Goal: Use online tool/utility: Utilize a website feature to perform a specific function

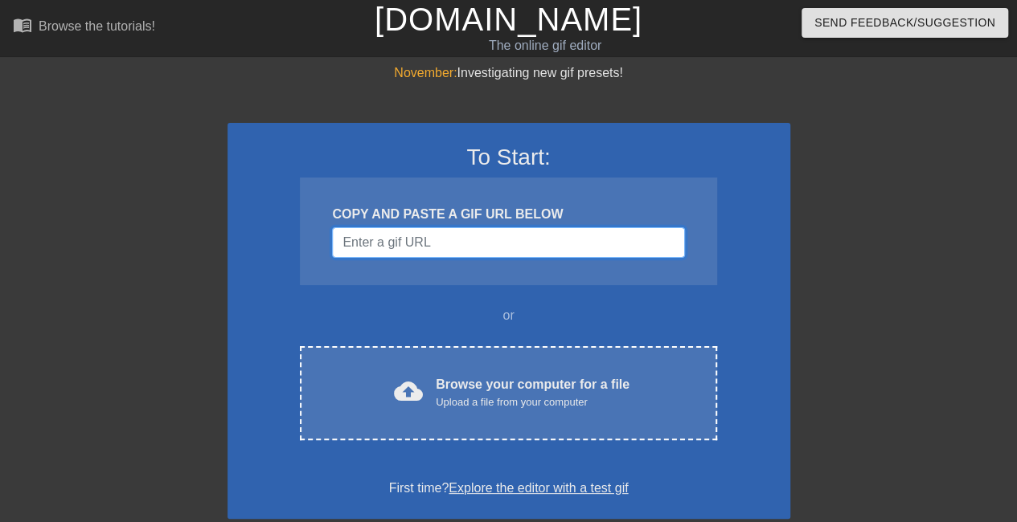
click at [469, 249] on input "Username" at bounding box center [508, 242] width 352 height 31
click at [386, 253] on input "Username" at bounding box center [508, 242] width 352 height 31
click at [381, 242] on input "Username" at bounding box center [508, 242] width 352 height 31
paste input "[URL][DOMAIN_NAME]"
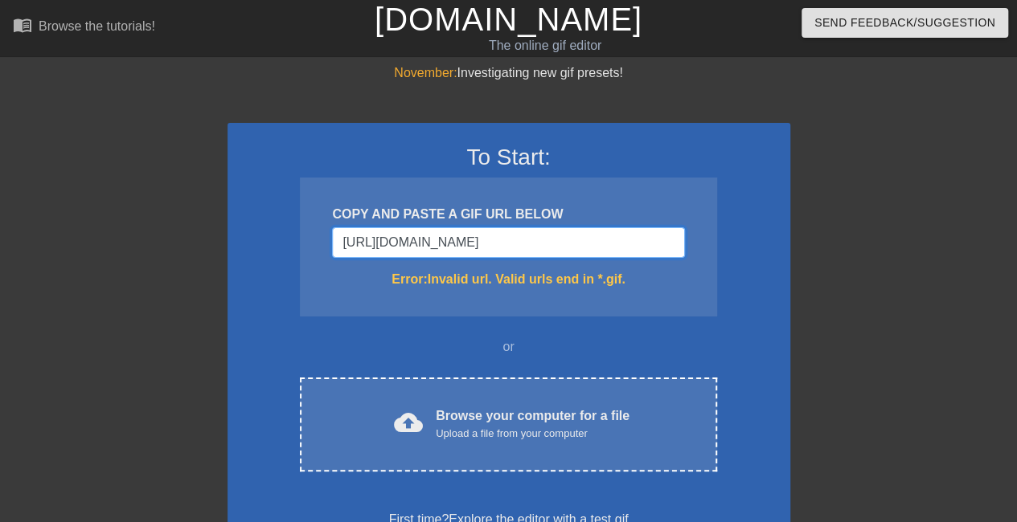
scroll to position [0, 225]
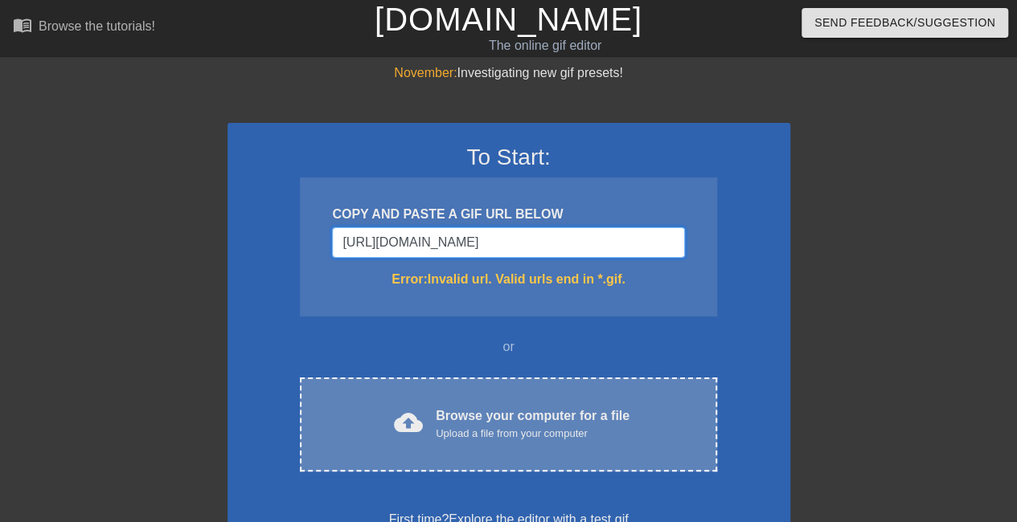
type input "[URL][DOMAIN_NAME]"
click at [445, 448] on div "cloud_upload Browse your computer for a file Upload a file from your computer C…" at bounding box center [508, 425] width 416 height 94
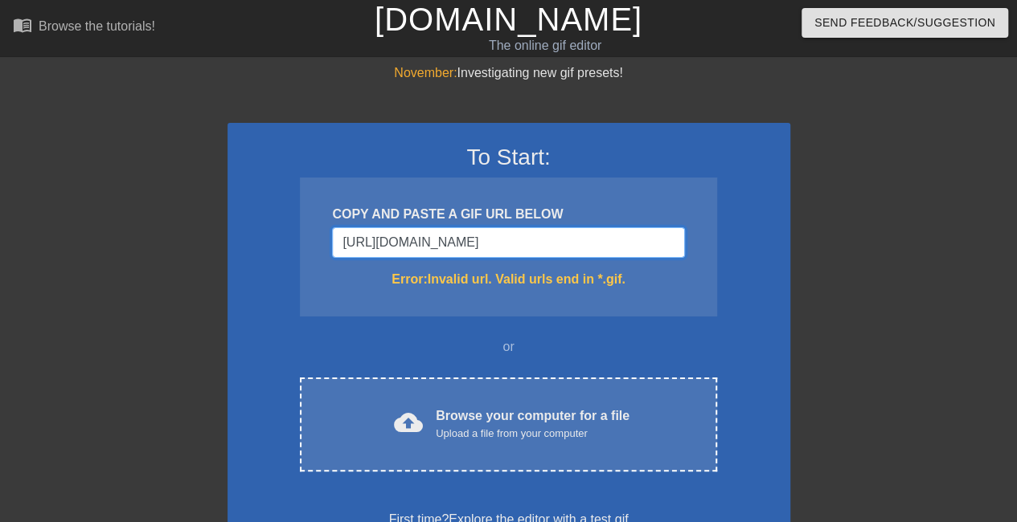
click at [407, 252] on input "[URL][DOMAIN_NAME]" at bounding box center [508, 242] width 352 height 31
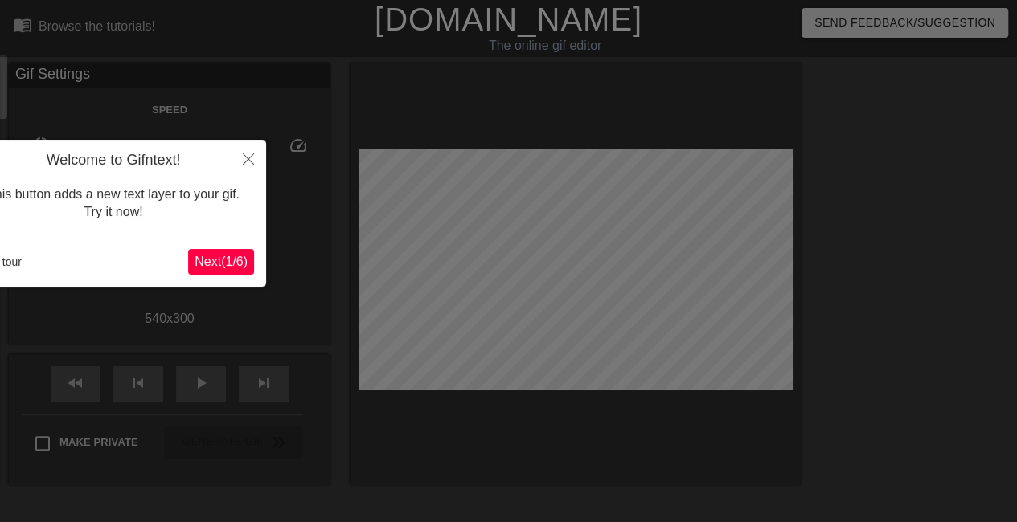
scroll to position [39, 0]
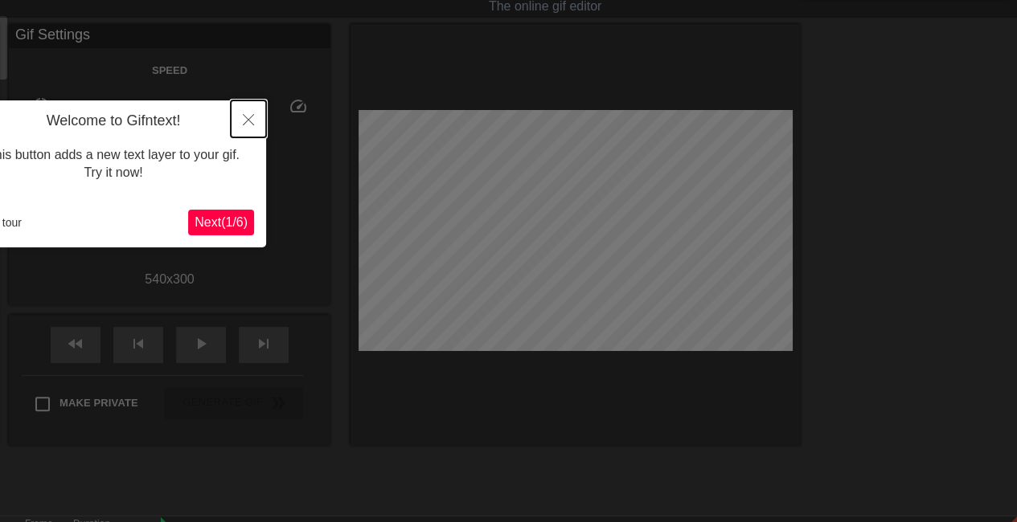
click at [244, 113] on button "Close" at bounding box center [248, 118] width 35 height 37
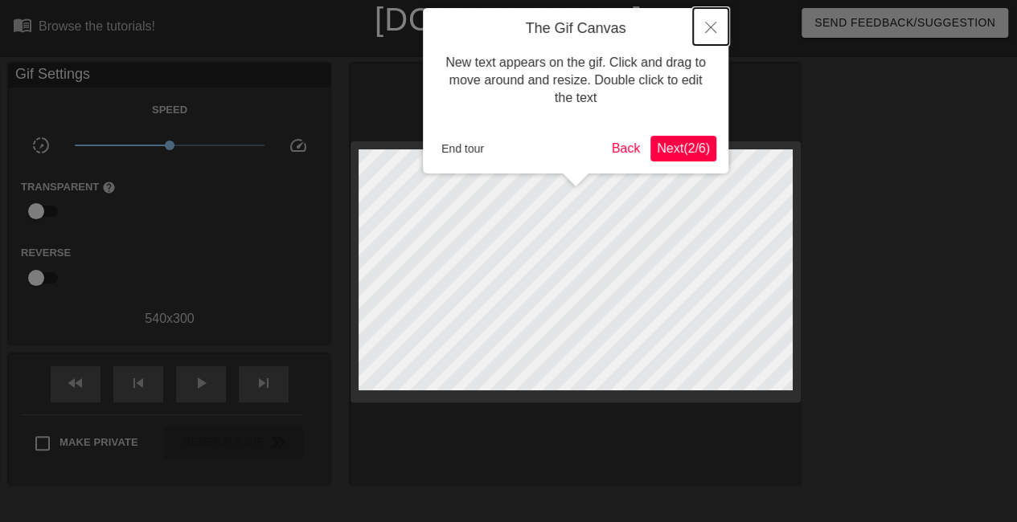
click at [711, 31] on icon "Close" at bounding box center [710, 27] width 11 height 11
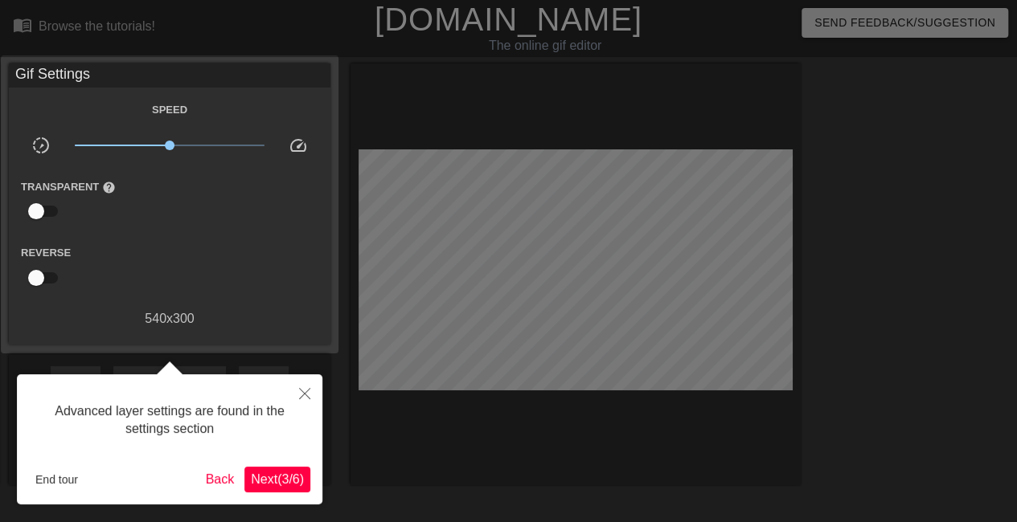
scroll to position [39, 0]
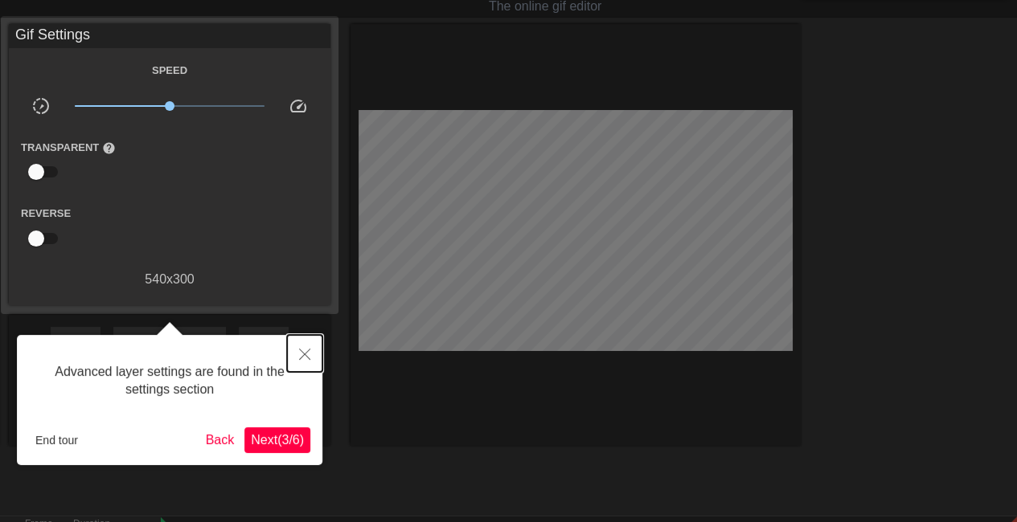
click at [296, 364] on button "Close" at bounding box center [304, 353] width 35 height 37
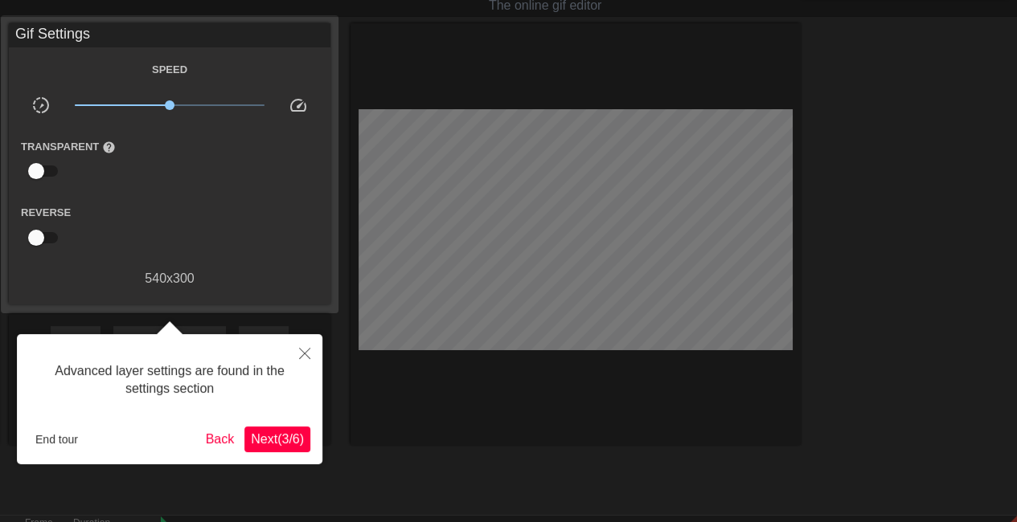
scroll to position [14, 0]
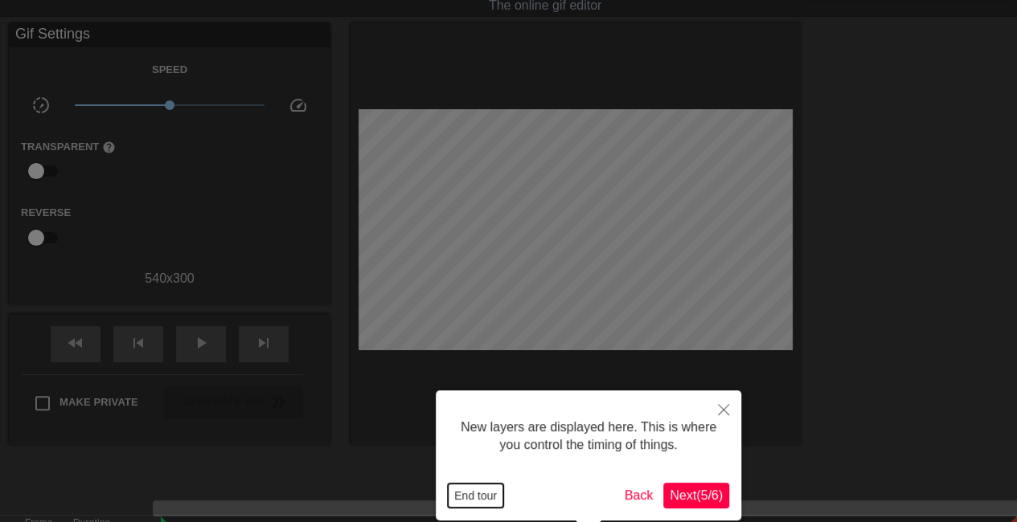
click at [500, 493] on button "End tour" at bounding box center [475, 496] width 55 height 24
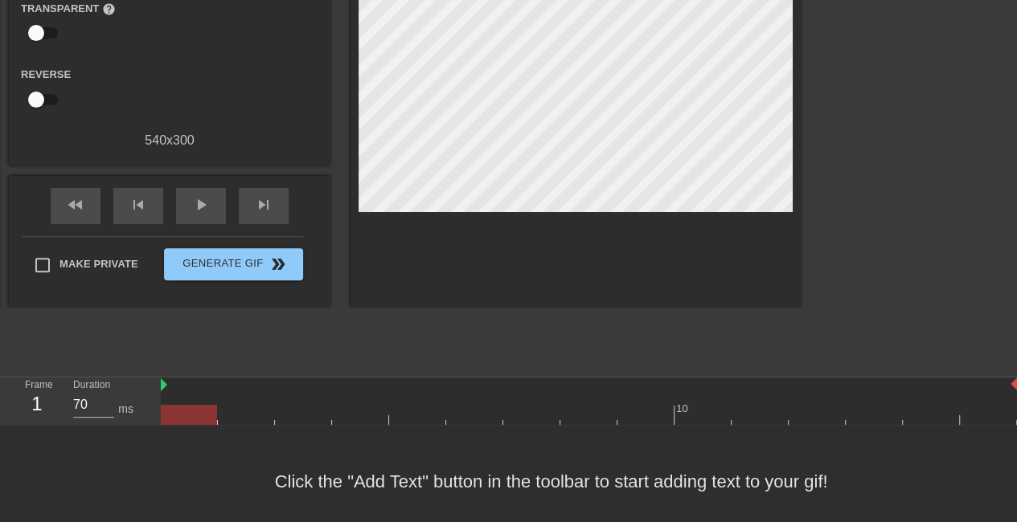
scroll to position [0, 0]
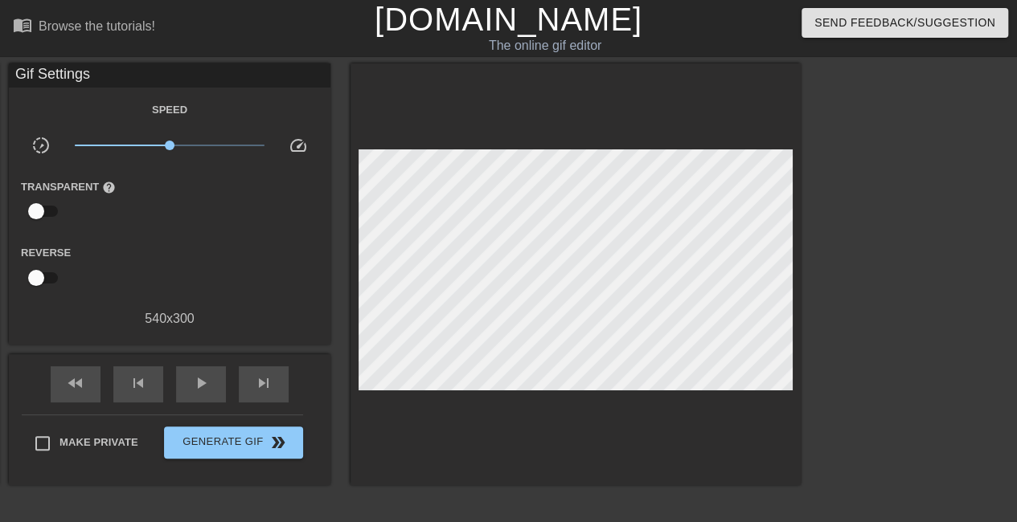
drag, startPoint x: 310, startPoint y: 203, endPoint x: 251, endPoint y: 353, distance: 160.9
click at [251, 353] on div "Gif Settings Speed slow_motion_video x1.00 speed Transparent help Reverse 540 x…" at bounding box center [169, 274] width 321 height 422
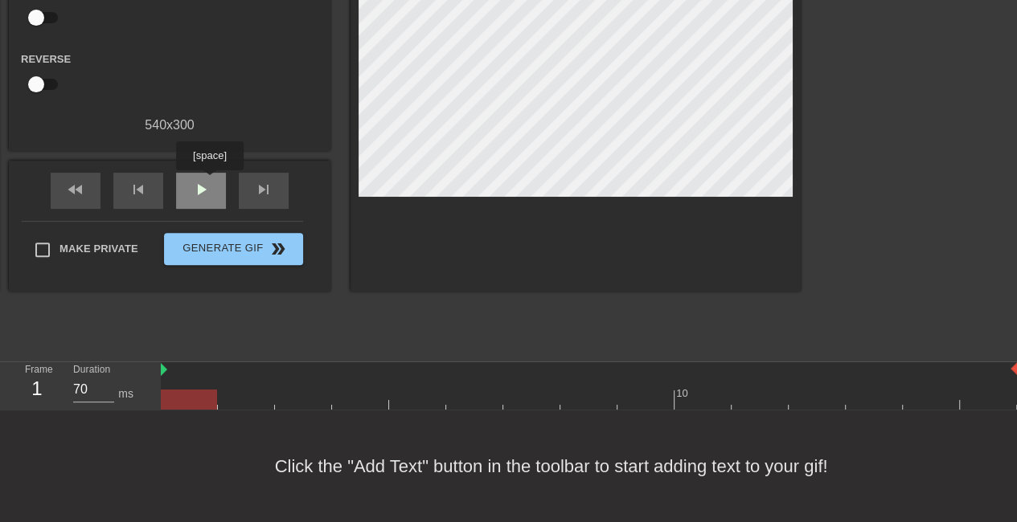
click at [209, 182] on span "play_arrow" at bounding box center [200, 189] width 19 height 19
click at [718, 470] on div "Click the "Add Text" button in the toolbar to start adding text to your gif!" at bounding box center [508, 467] width 1017 height 112
click at [195, 192] on div "pause" at bounding box center [201, 191] width 50 height 36
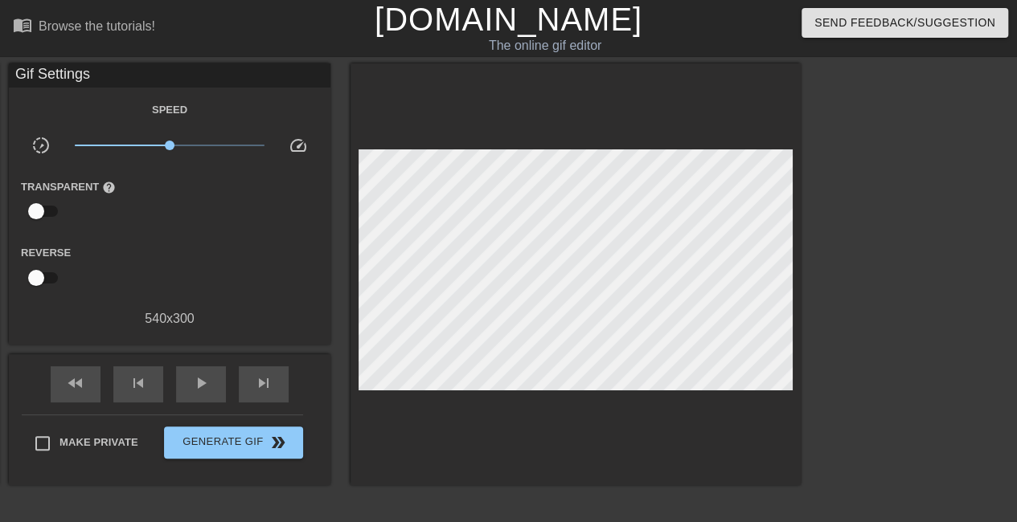
drag, startPoint x: 349, startPoint y: 150, endPoint x: 504, endPoint y: 94, distance: 165.0
click at [504, 94] on div at bounding box center [575, 274] width 450 height 422
click at [135, 30] on div "Browse the tutorials!" at bounding box center [97, 26] width 117 height 14
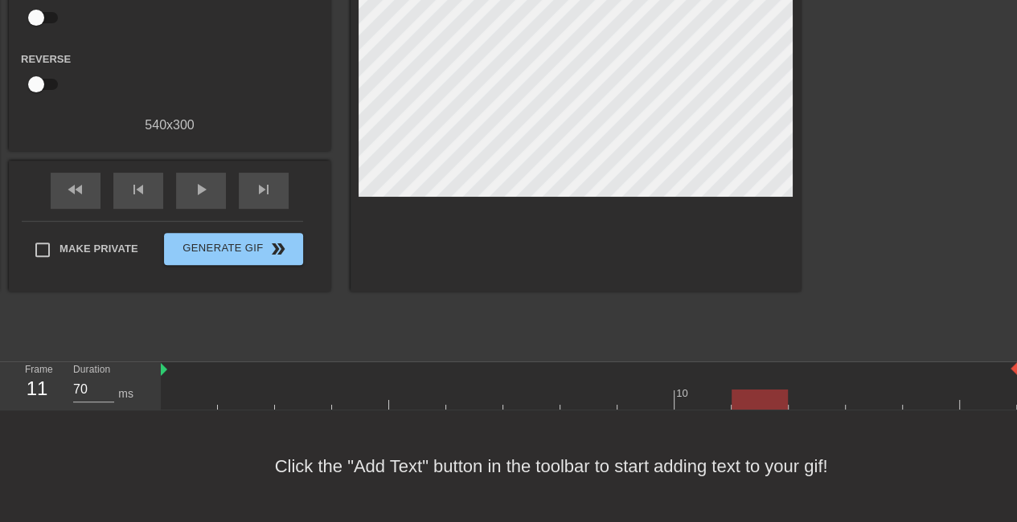
click at [286, 481] on div "Click the "Add Text" button in the toolbar to start adding text to your gif!" at bounding box center [508, 467] width 1017 height 112
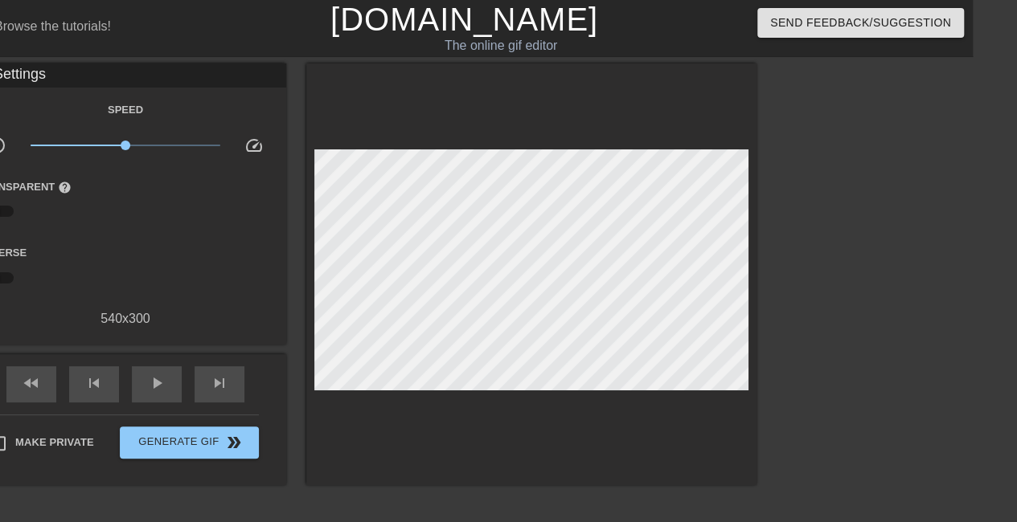
scroll to position [0, 0]
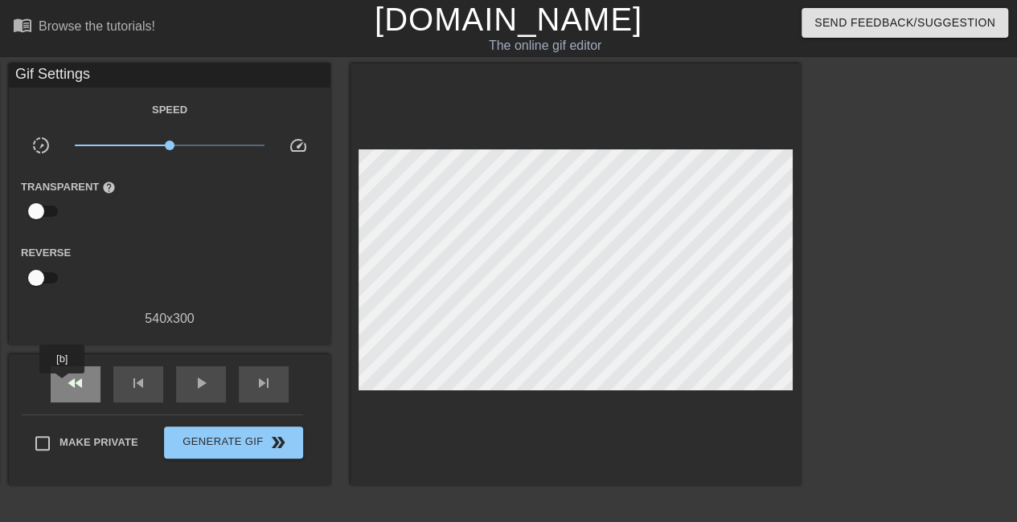
click at [63, 385] on div "fast_rewind" at bounding box center [76, 385] width 50 height 36
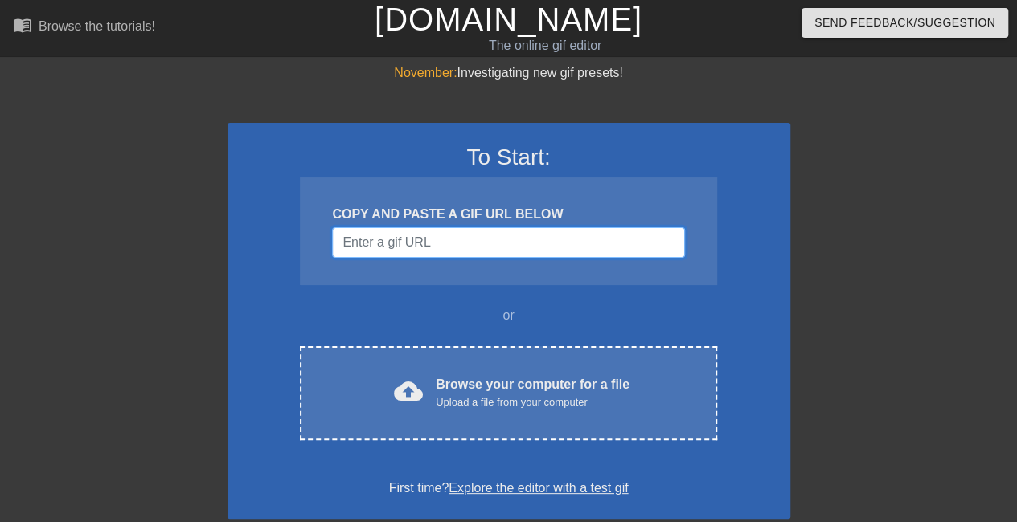
click at [417, 245] on input "Username" at bounding box center [508, 242] width 352 height 31
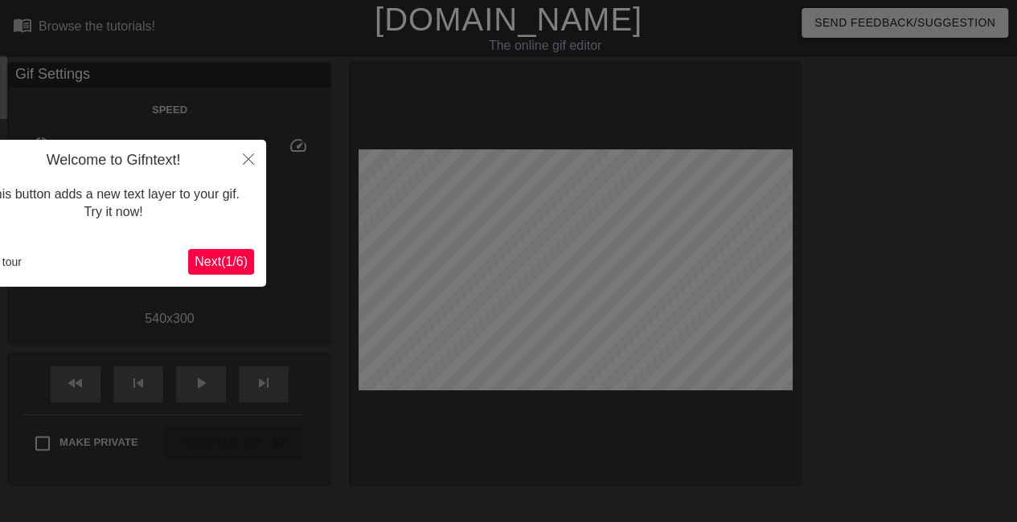
scroll to position [39, 0]
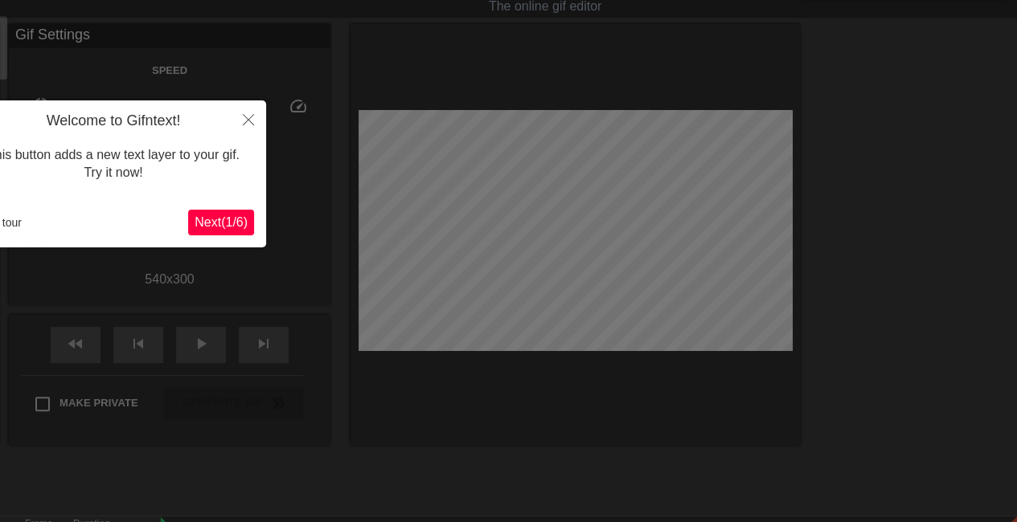
click at [214, 228] on span "Next ( 1 / 6 )" at bounding box center [221, 222] width 53 height 14
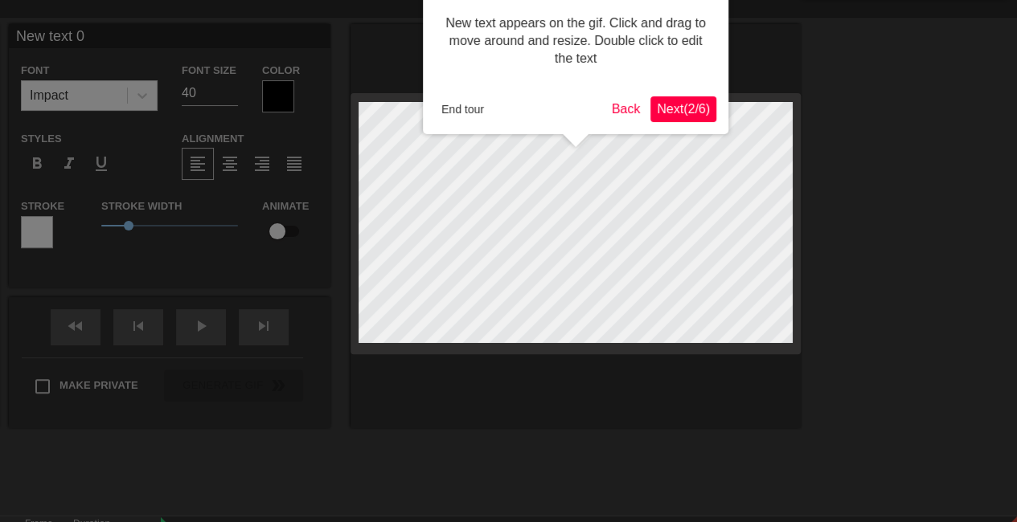
scroll to position [0, 0]
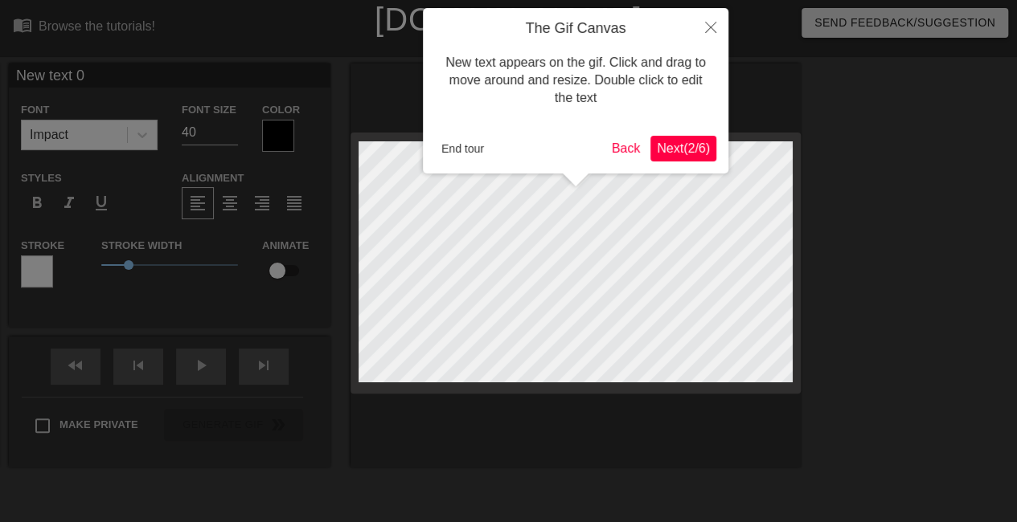
click at [666, 145] on span "Next ( 2 / 6 )" at bounding box center [683, 148] width 53 height 14
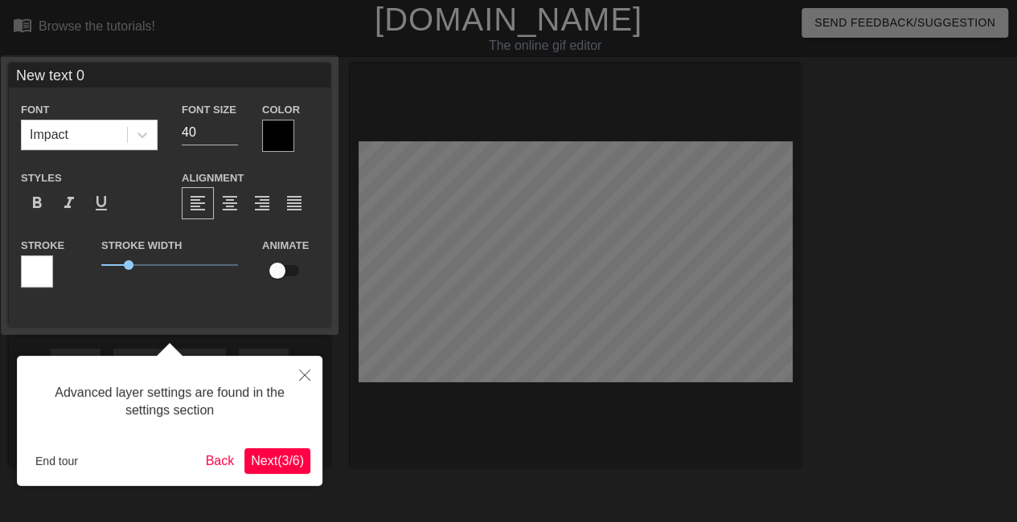
scroll to position [39, 0]
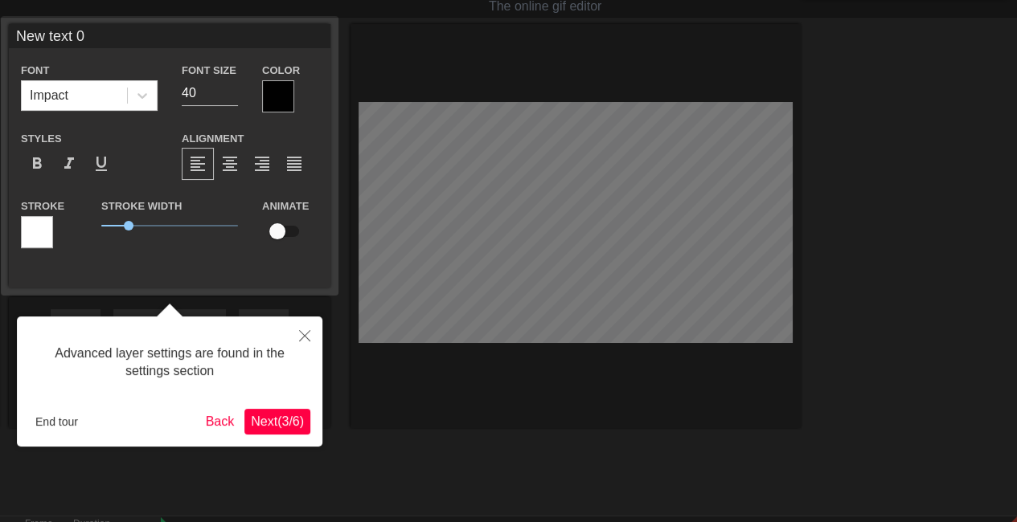
click at [272, 427] on span "Next ( 3 / 6 )" at bounding box center [277, 422] width 53 height 14
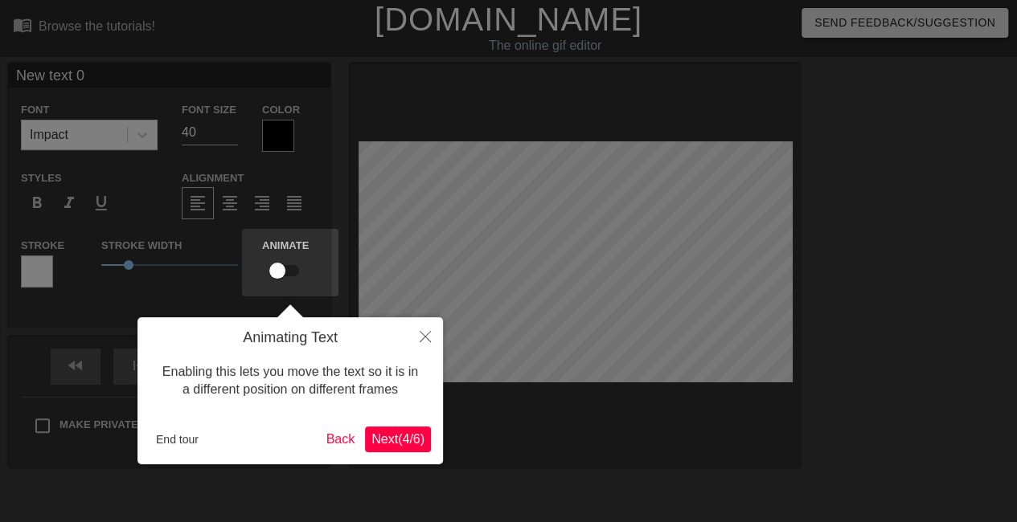
click at [415, 448] on button "Next ( 4 / 6 )" at bounding box center [398, 440] width 66 height 26
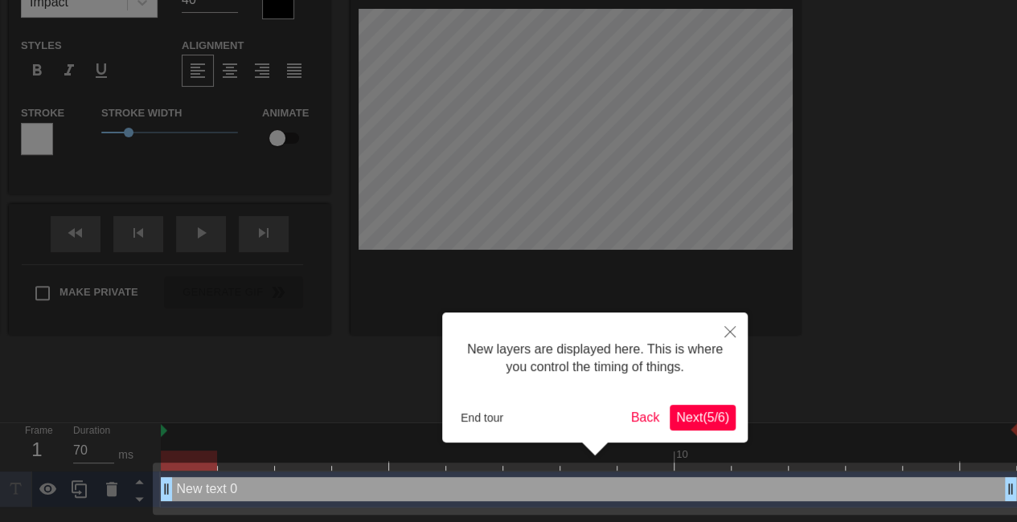
click at [734, 417] on button "Next ( 5 / 6 )" at bounding box center [703, 418] width 66 height 26
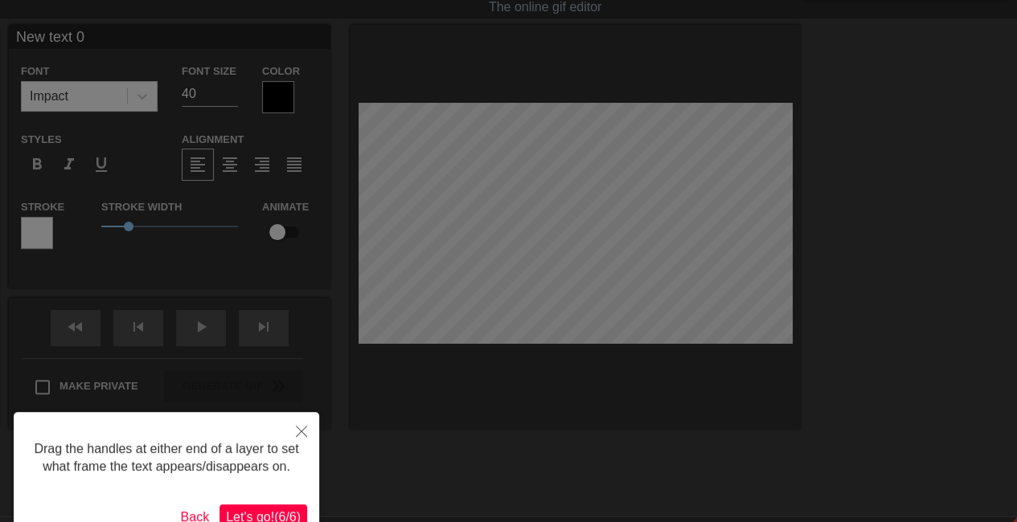
scroll to position [0, 0]
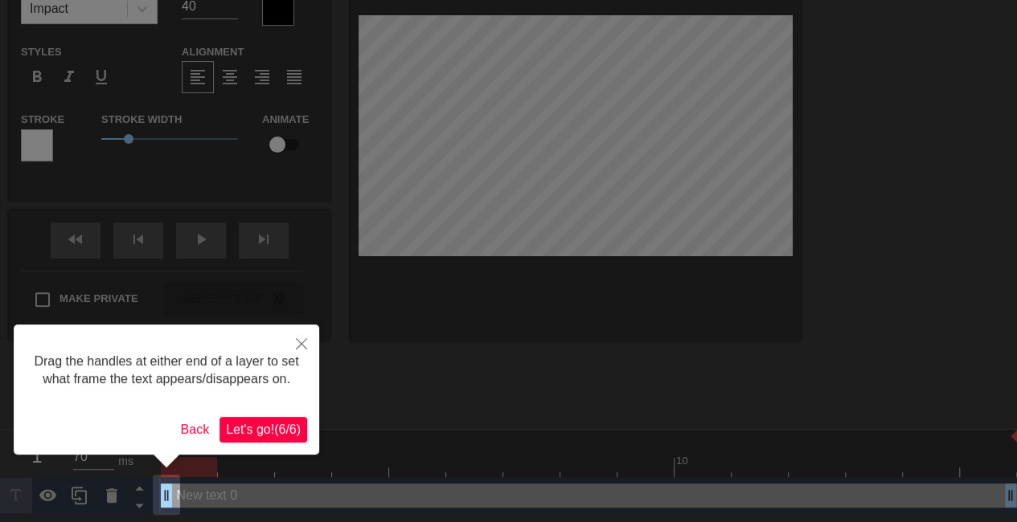
click at [283, 430] on span "Let's go! ( 6 / 6 )" at bounding box center [263, 430] width 75 height 14
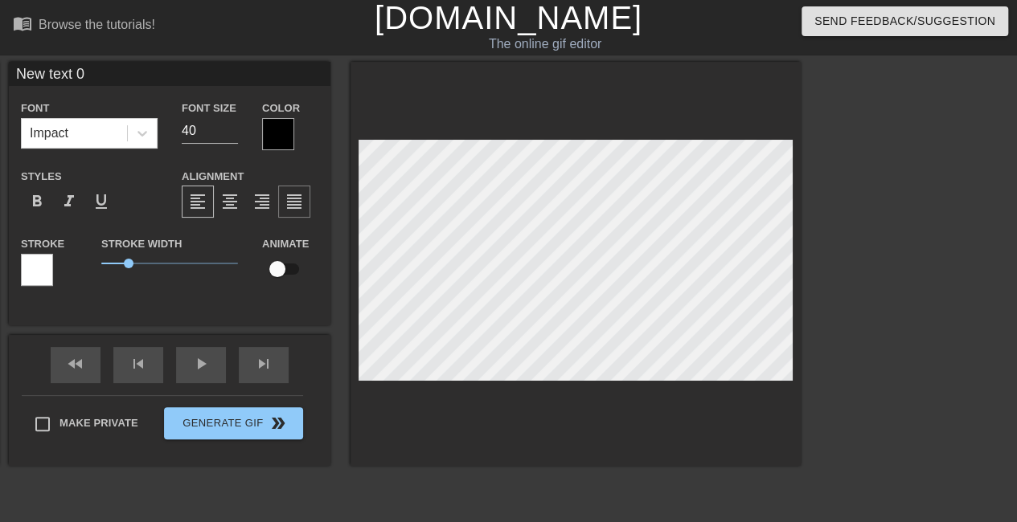
scroll to position [2, 3]
type input "O"
type textarea "O"
type input "OE"
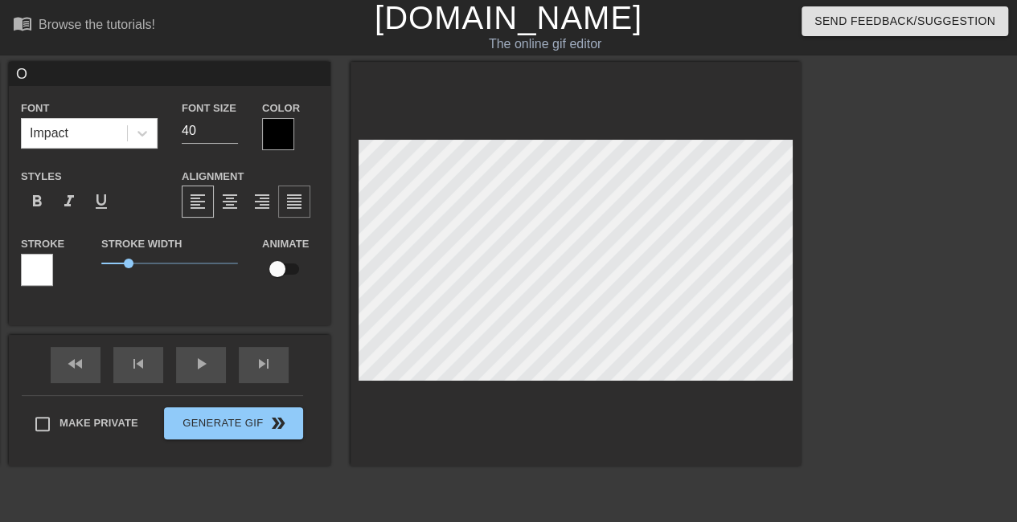
type textarea "OE"
type input "OE"
type textarea "OE"
type input "OE"
type textarea "OE"
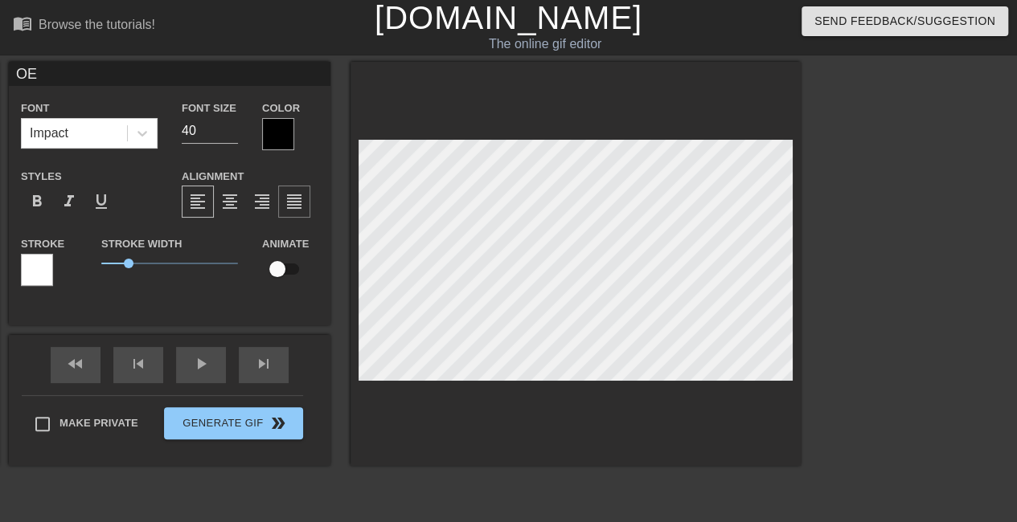
type input "O"
type textarea "O"
type input "O"
type textarea "O"
type input "OE"
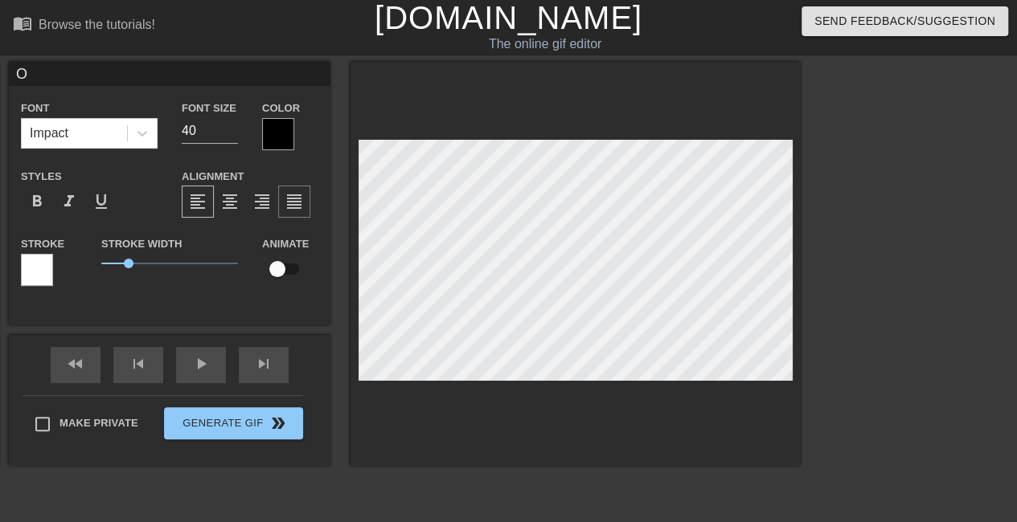
type textarea "OE"
type input "OE"
type textarea "OE"
type input "OE p"
type textarea "OE p"
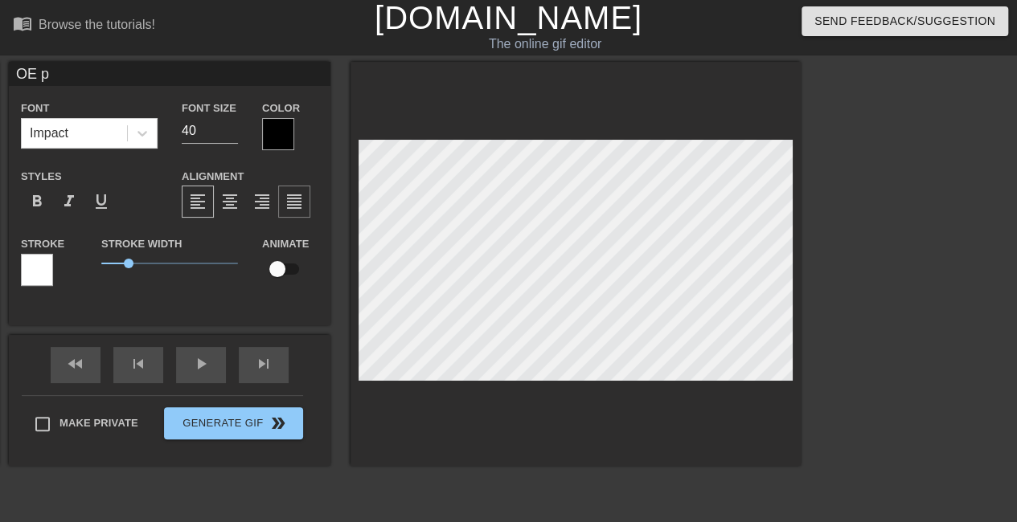
type input "OE pr"
type textarea "OE pr"
type input "OE pre"
type textarea "OE pre"
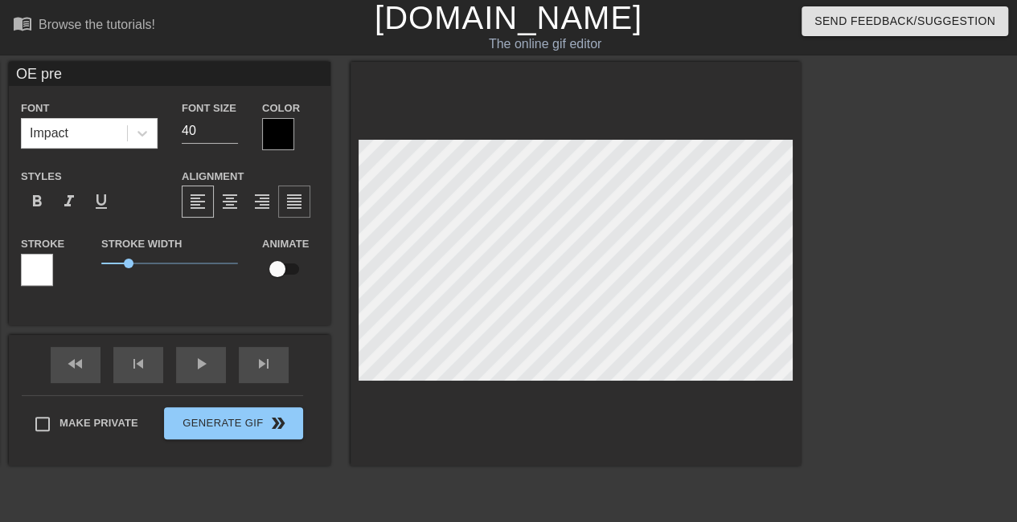
type input "OE pr"
type textarea "OE pr"
type input "OE p"
type textarea "OE p"
type input "OE"
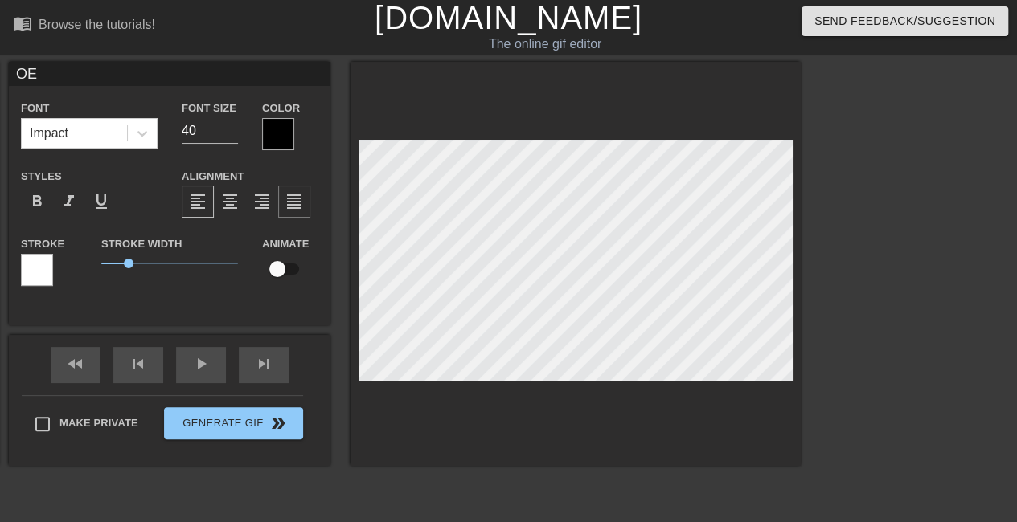
type textarea "OE"
type input "OE"
type textarea "OE"
type input "O"
type textarea "O"
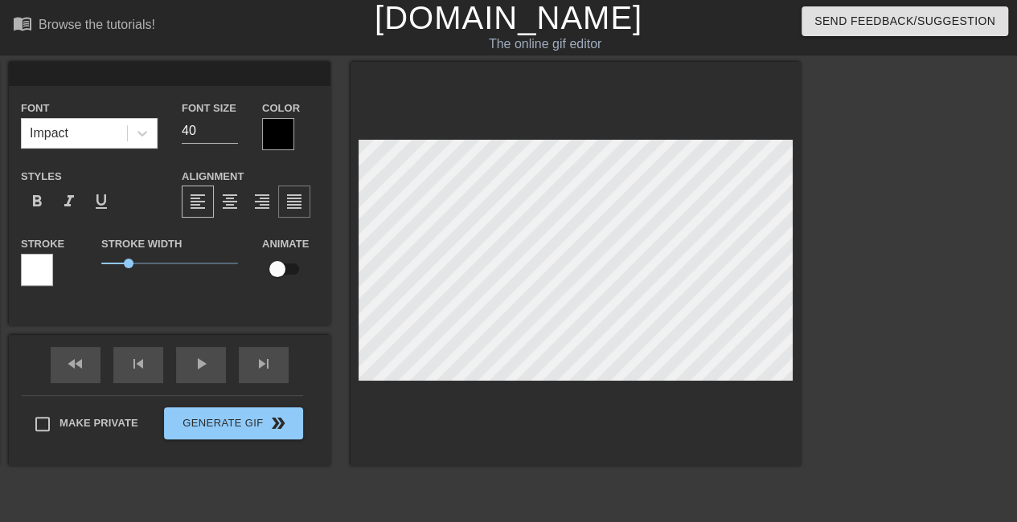
scroll to position [2, 2]
type input "O"
type textarea "O"
type input "Oe"
type textarea "Oe"
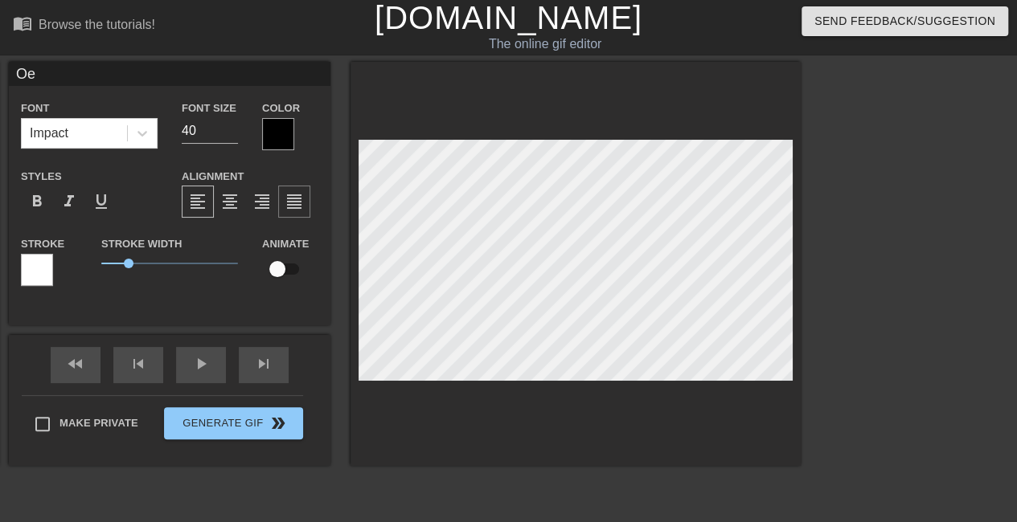
type input "Oe"
type textarea "Oe"
type input "Oe"
type textarea "Oe"
type input "O"
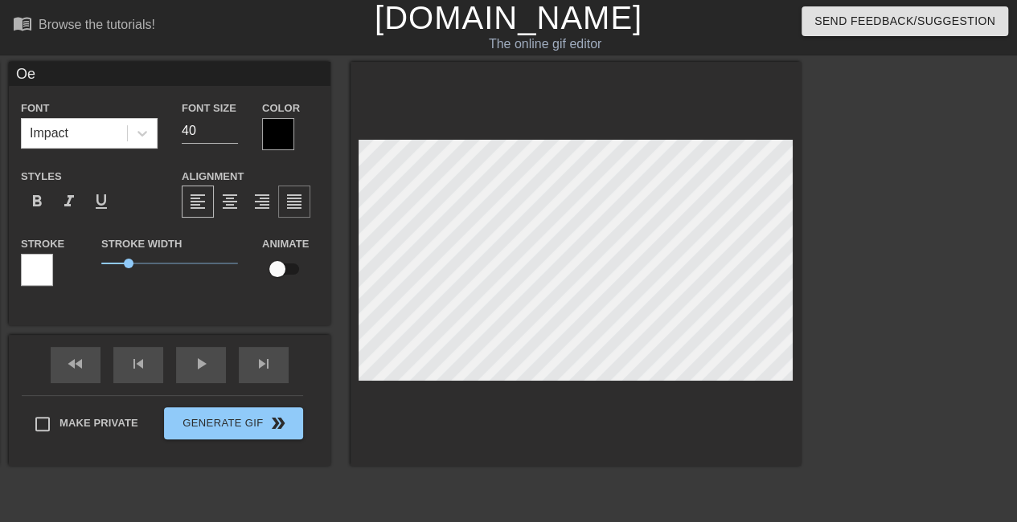
type textarea "O"
type input "OE"
type textarea "OE"
type input "OE"
type textarea "OE"
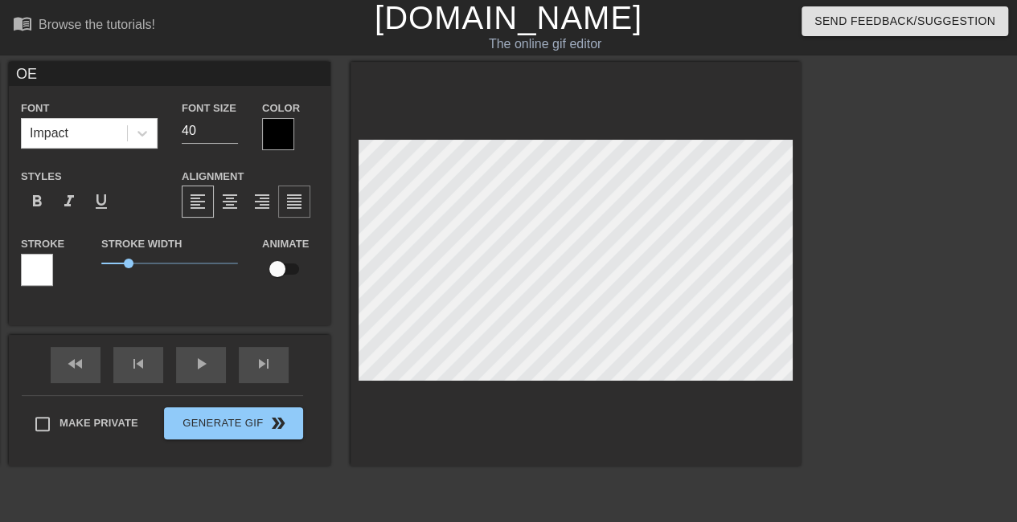
type input "OE l"
type textarea "OE lo"
type input "OE loc"
type textarea "OE loc"
type input "OE loci"
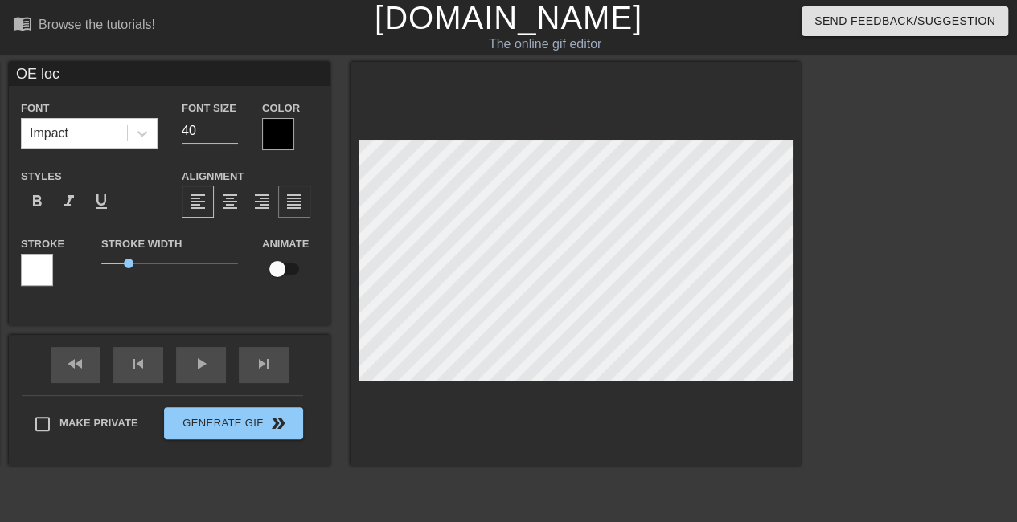
type textarea "OE loci"
type input "OE locin"
type textarea "OE locin"
type input "OE locing"
type textarea "OE locing"
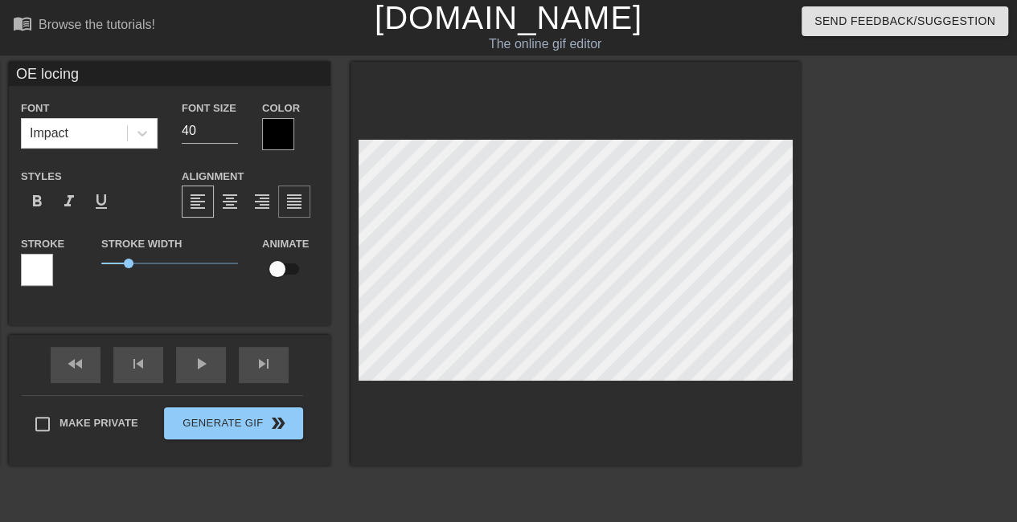
type input "OE locing"
type textarea "OE locing"
type input "OE locing i"
type textarea "OE locing i"
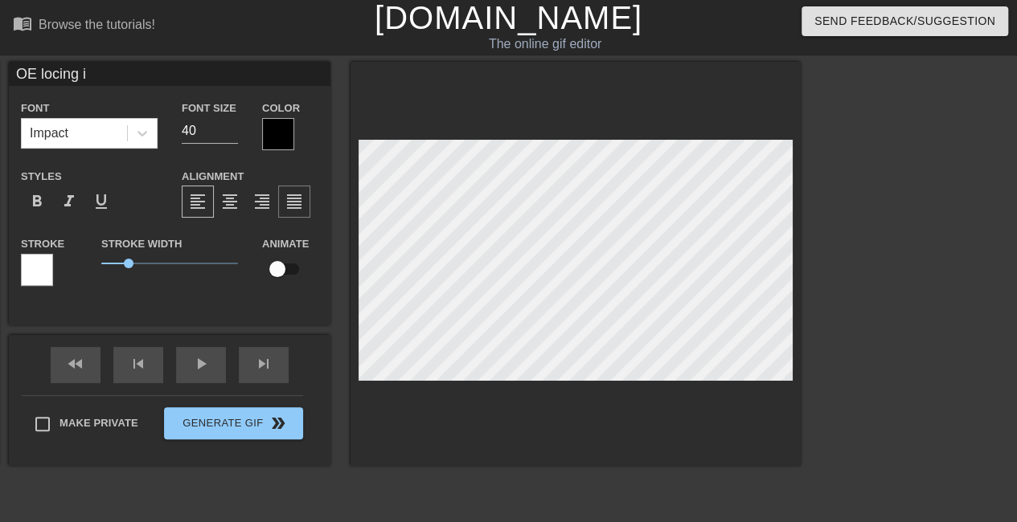
type input "OE locing"
type textarea "OE locing"
type input "OE locing"
type textarea "OE locing"
type input "OE locin"
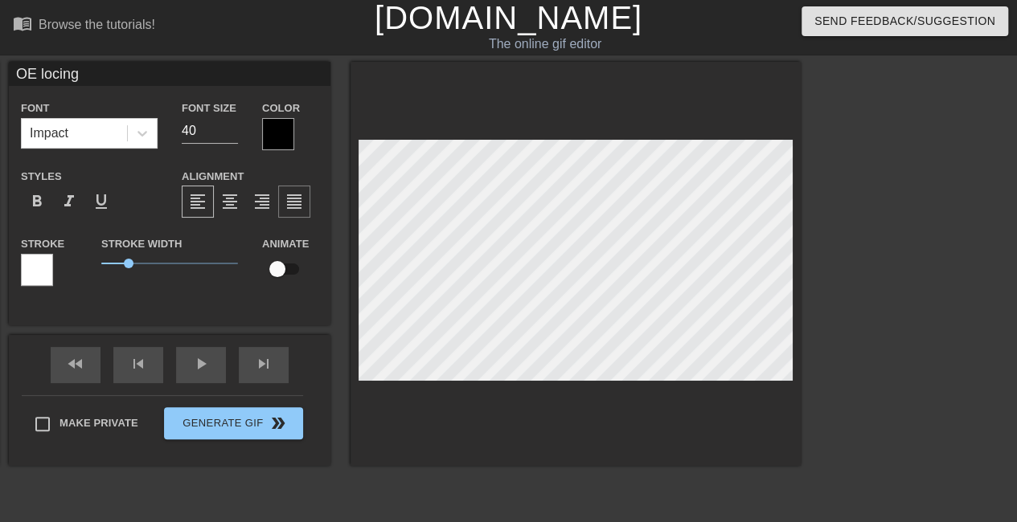
type textarea "OE locin"
type input "OE loci"
type textarea "OE loci"
type input "OE loc"
type textarea "OE loc"
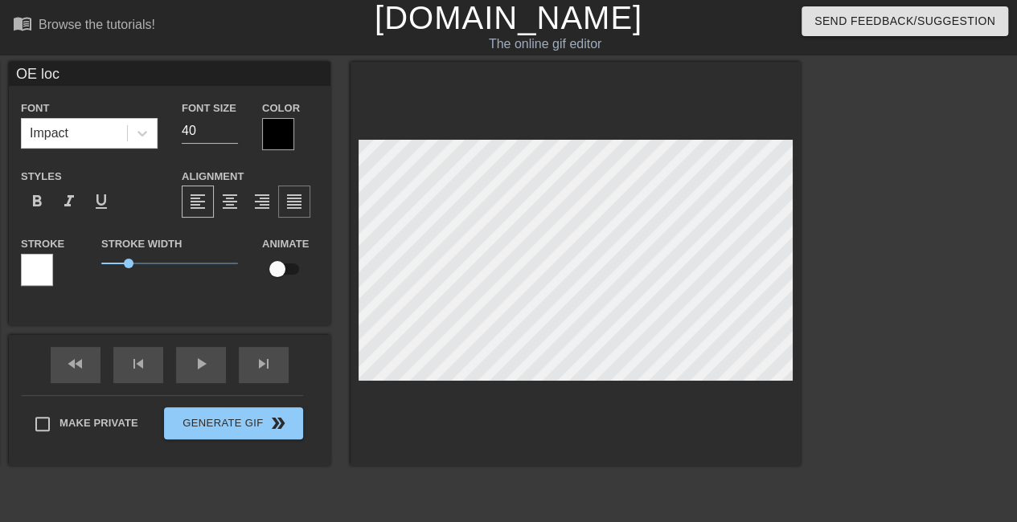
type input "OE lock"
type textarea "OE lock"
type input "OE locki"
type textarea "OE locki"
type input "OE lockin"
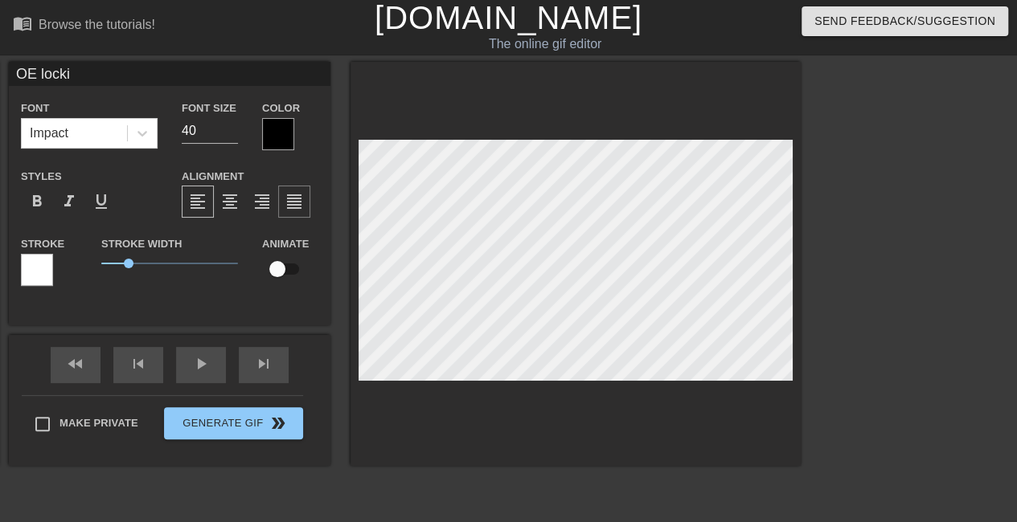
type textarea "OE lockin"
type input "OE locking"
type textarea "OE locking"
type input "OE locking i"
type textarea "OE locking i"
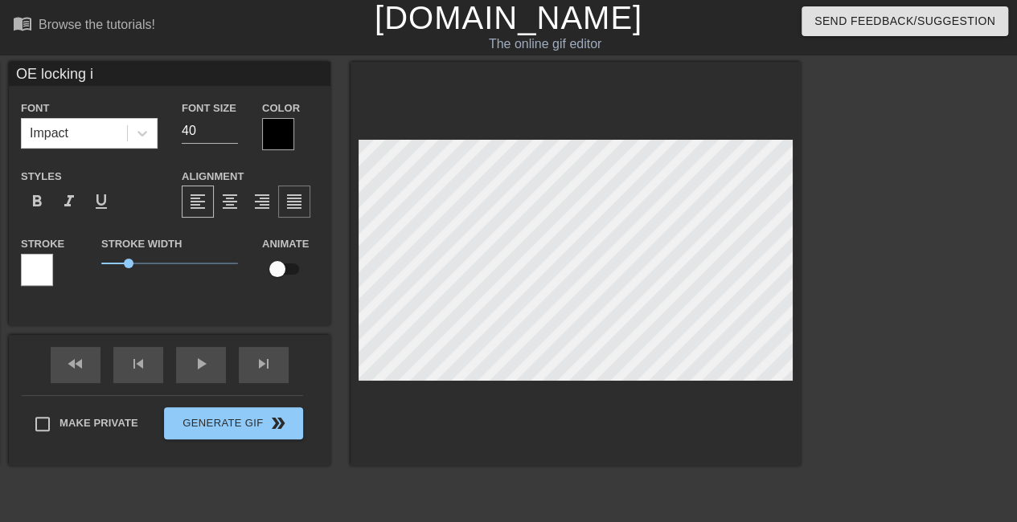
type input "OE locking in"
type textarea "OE locking in"
type input "OE locking in f"
type textarea "OE locking in f"
type input "OE locking in fo"
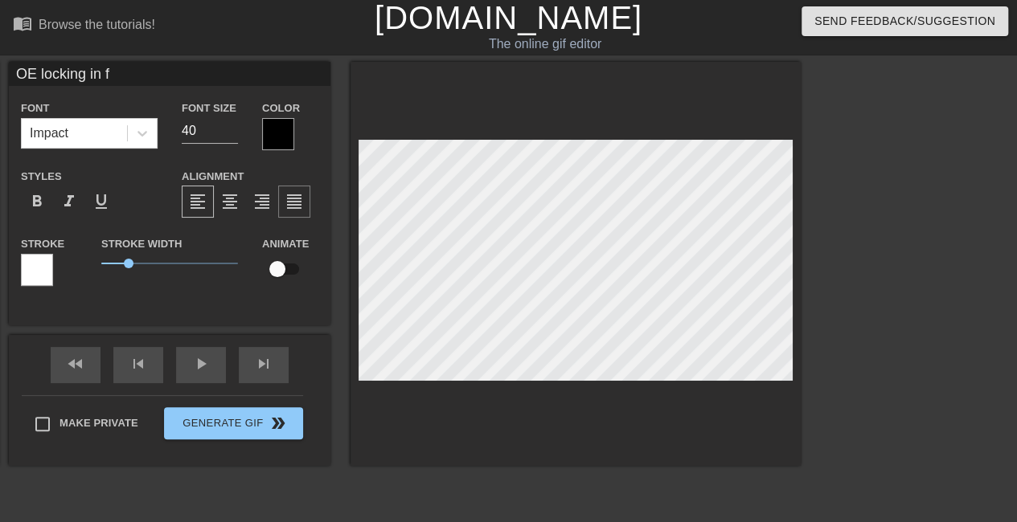
type textarea "OE locking in fo"
type input "OE locking in for"
type textarea "OE locking in for"
type input "OE locking in for M"
type textarea "OE locking in for M"
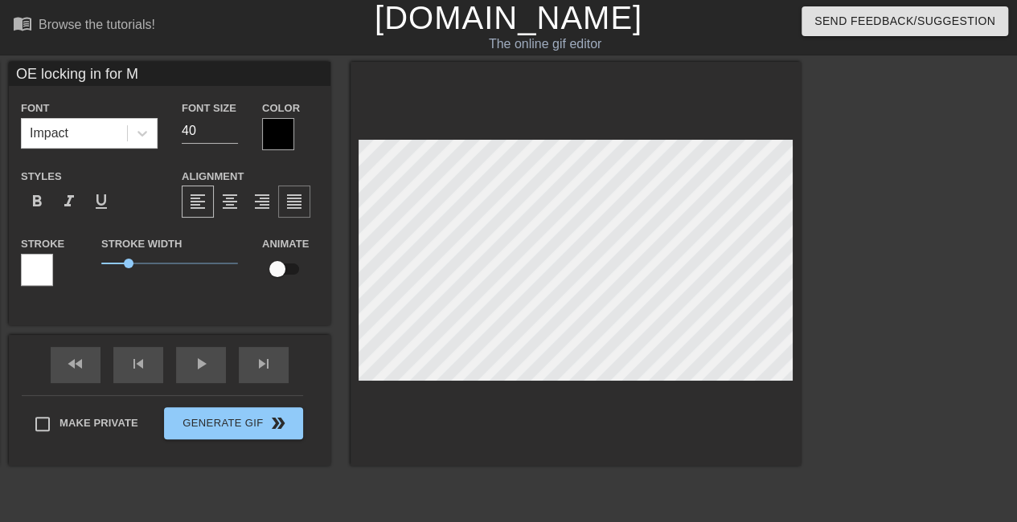
type input "OE locking in for MB"
type textarea "OE locking in for MB"
type input "OE locking in for MBR"
type textarea "OE locking in for MBR"
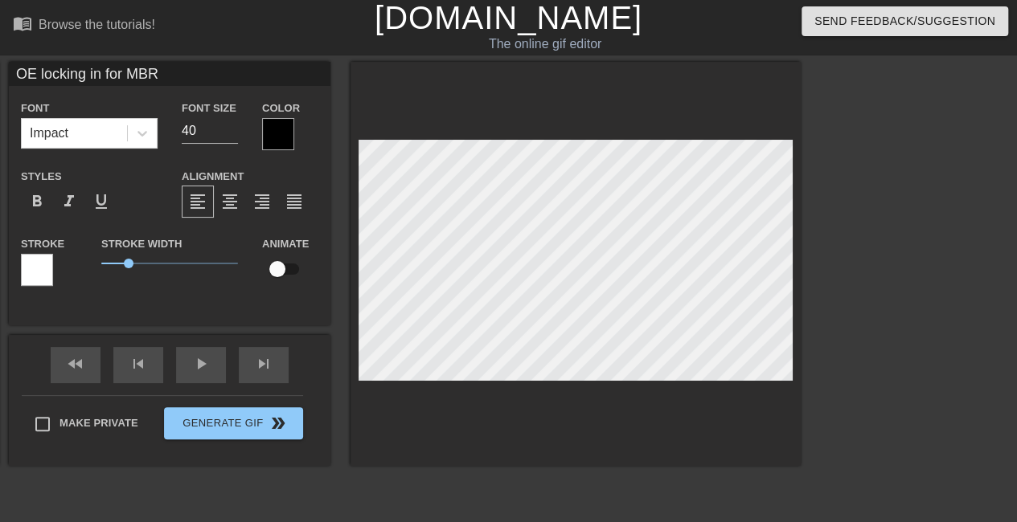
click at [281, 131] on div at bounding box center [278, 134] width 32 height 32
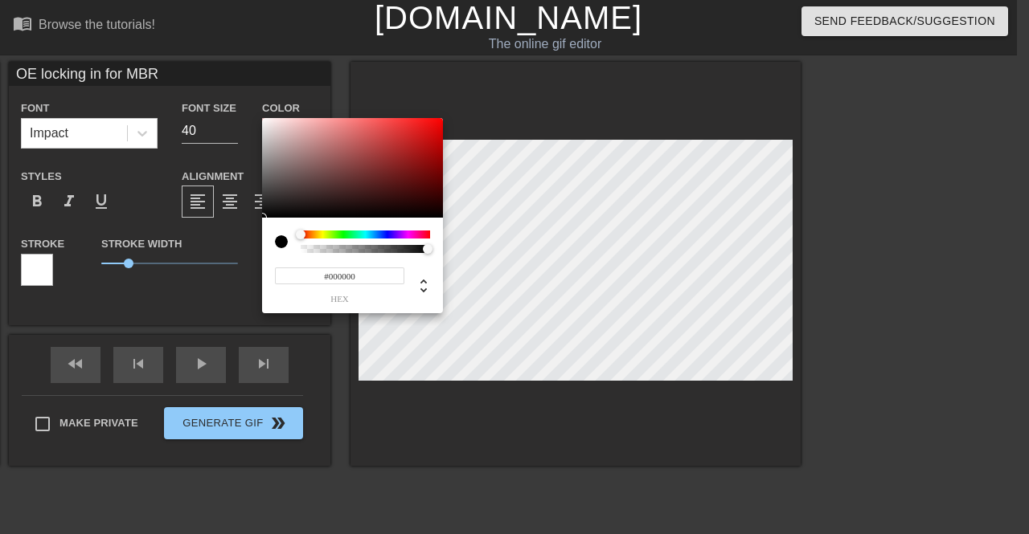
type input "#F6EFEF"
click at [267, 121] on div at bounding box center [352, 168] width 181 height 100
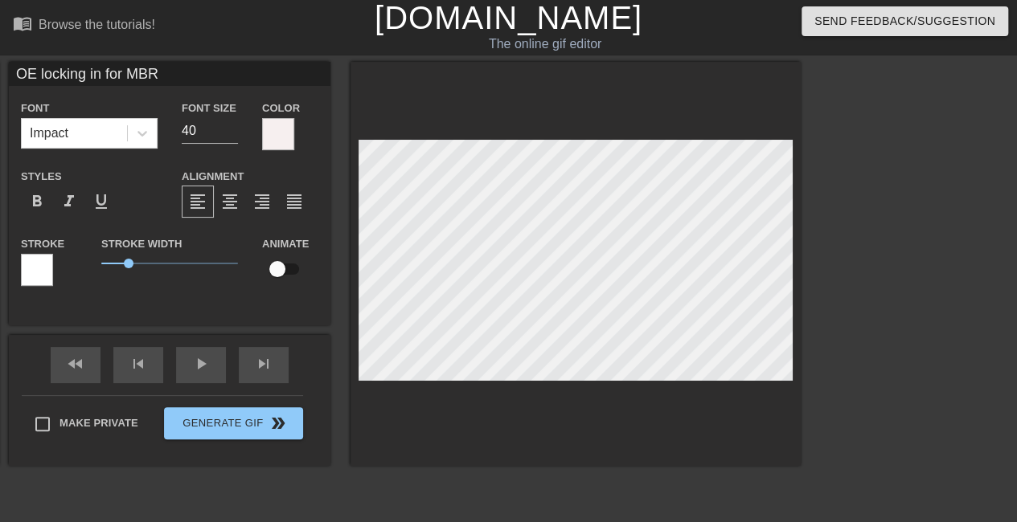
click at [31, 281] on div at bounding box center [37, 270] width 32 height 32
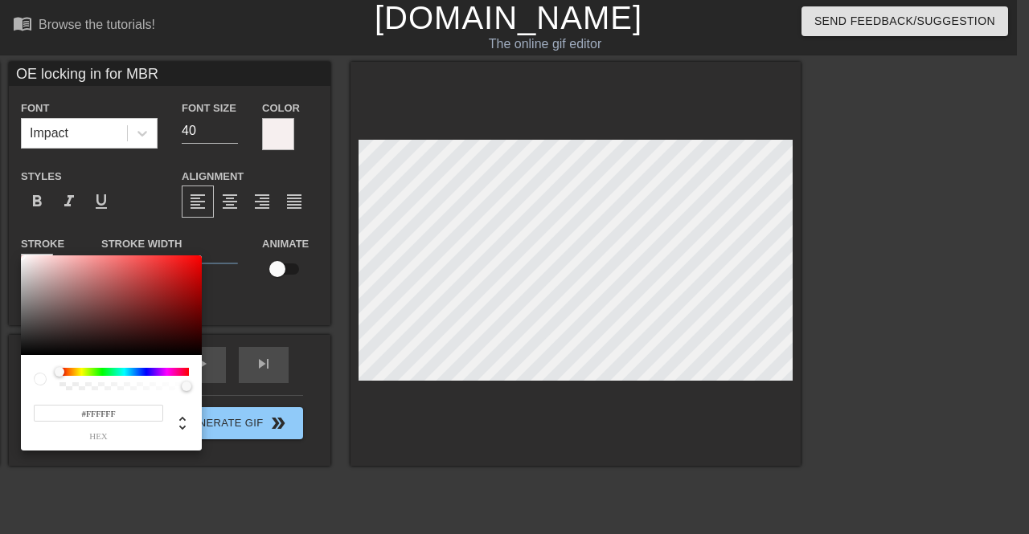
type input "#0D0000"
click at [197, 350] on div at bounding box center [111, 306] width 181 height 100
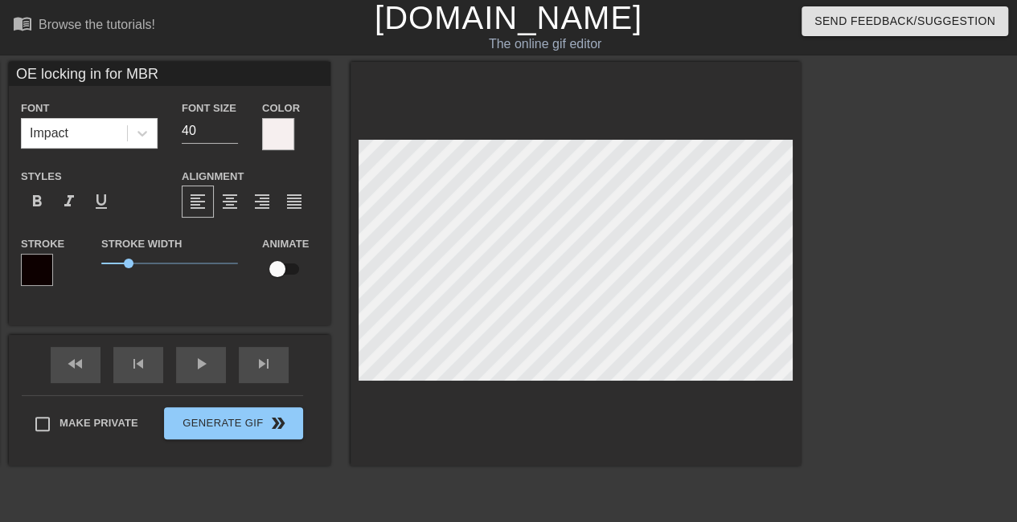
click at [276, 133] on div at bounding box center [278, 134] width 32 height 32
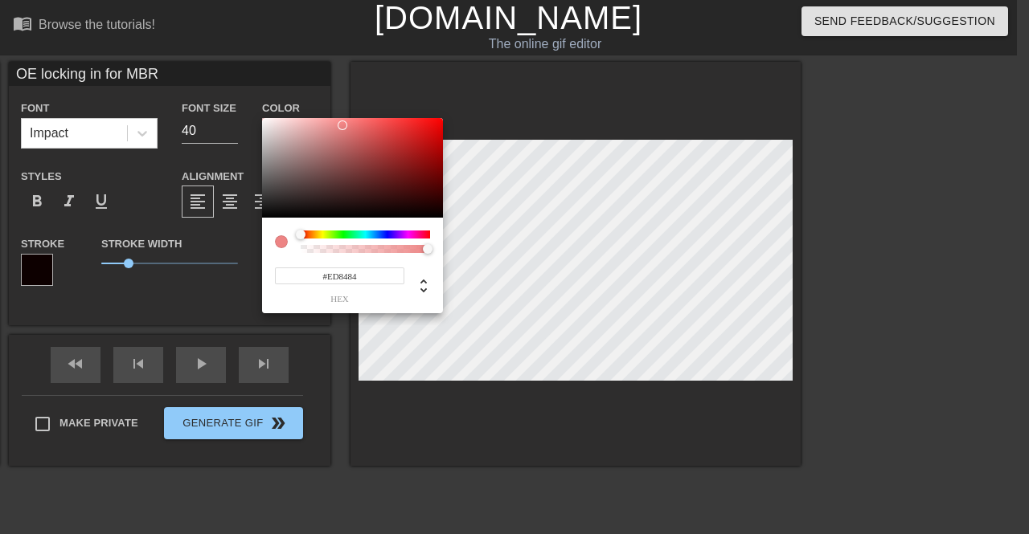
type input "#FFFFFF"
drag, startPoint x: 264, startPoint y: 125, endPoint x: 245, endPoint y: 84, distance: 45.7
click at [245, 84] on div "#FFFFFF hex" at bounding box center [514, 267] width 1029 height 534
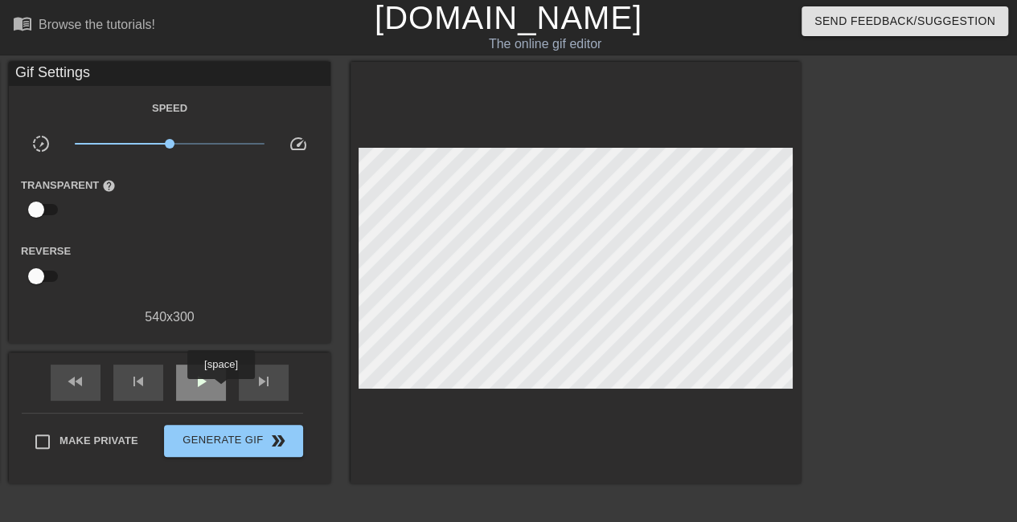
click at [225, 391] on div "play_arrow" at bounding box center [201, 383] width 50 height 36
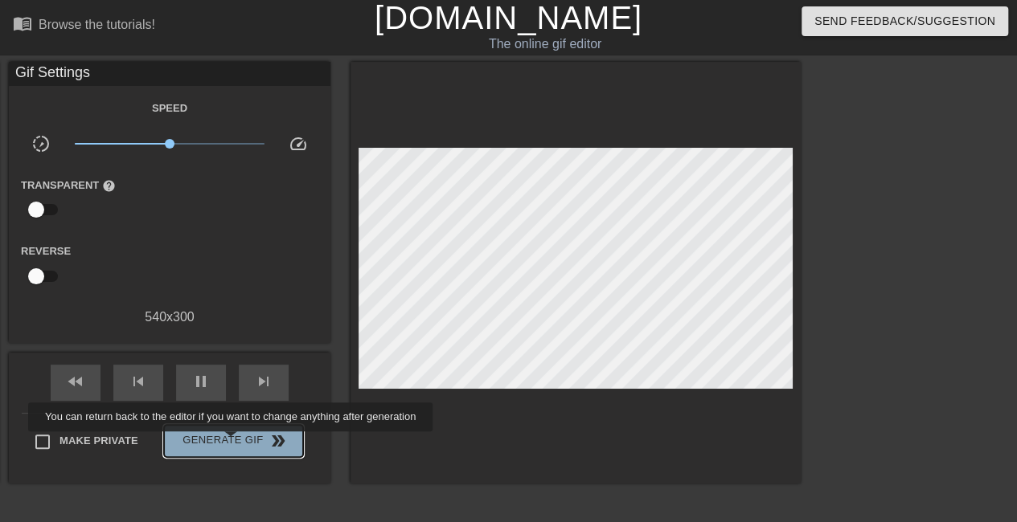
click at [232, 443] on span "Generate Gif double_arrow" at bounding box center [233, 441] width 126 height 19
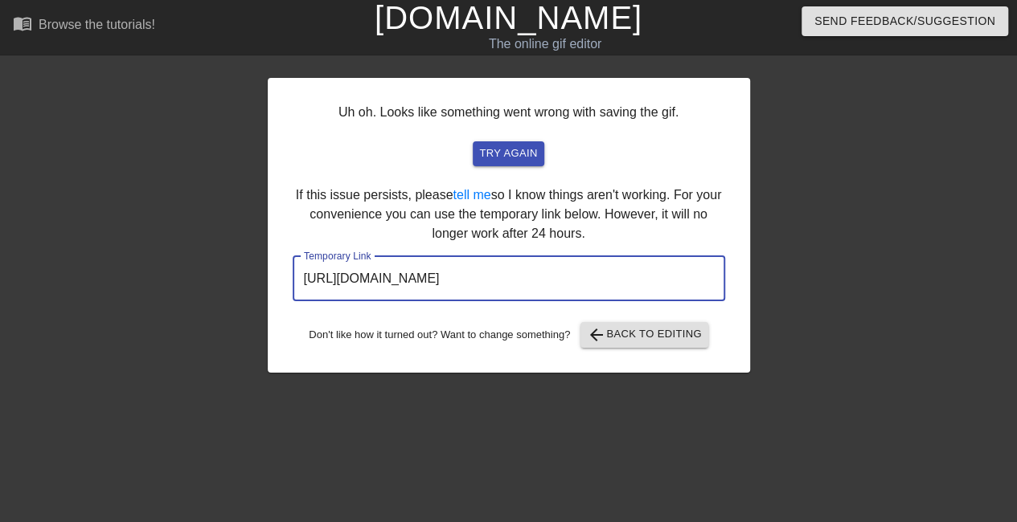
click at [473, 266] on input "https://www.gifntext.com/temp_generations/jXo6uGus.gif" at bounding box center [509, 278] width 432 height 45
